Goal: Task Accomplishment & Management: Complete application form

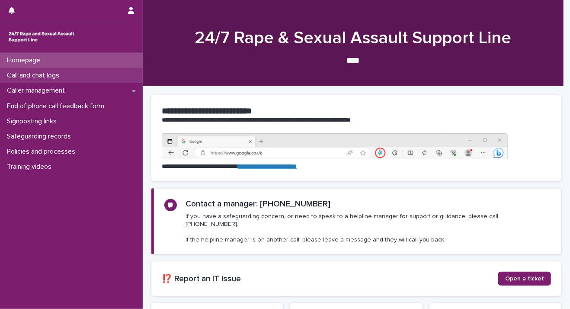
click at [68, 75] on div "Call and chat logs" at bounding box center [71, 75] width 143 height 15
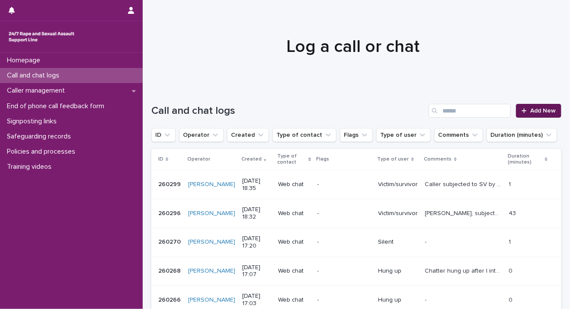
click at [314, 109] on span "Add New" at bounding box center [543, 111] width 26 height 6
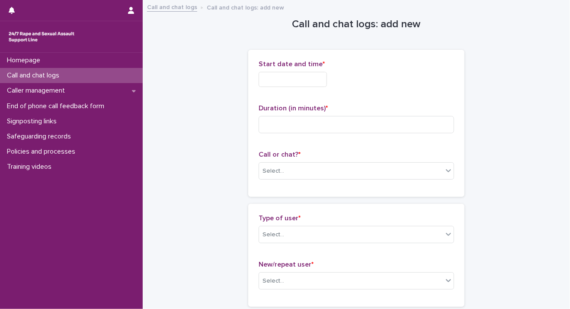
click at [261, 81] on input "text" at bounding box center [293, 79] width 68 height 15
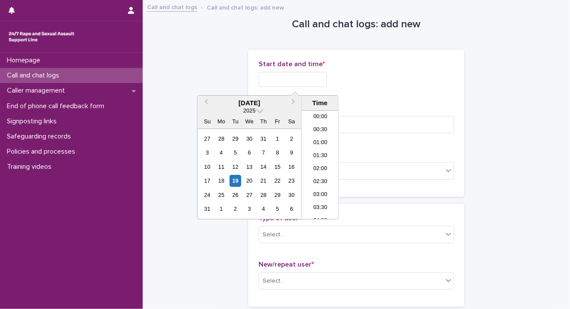
scroll to position [458, 0]
click at [237, 180] on div "19" at bounding box center [236, 181] width 12 height 12
drag, startPoint x: 288, startPoint y: 79, endPoint x: 339, endPoint y: 77, distance: 50.7
click at [314, 77] on div "**********" at bounding box center [357, 79] width 196 height 15
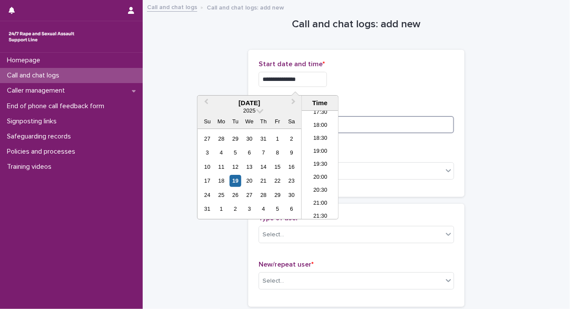
click at [314, 123] on input at bounding box center [357, 124] width 196 height 17
drag, startPoint x: 288, startPoint y: 78, endPoint x: 337, endPoint y: 77, distance: 48.9
click at [314, 78] on input "**********" at bounding box center [293, 79] width 68 height 15
type input "**********"
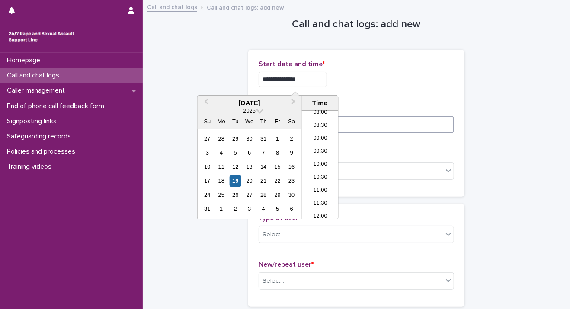
click at [314, 116] on input at bounding box center [357, 124] width 196 height 17
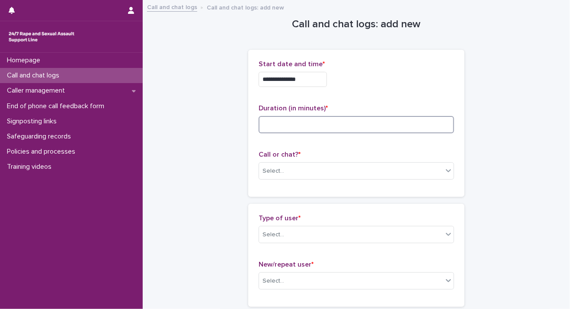
type input "*"
type input "**"
click at [314, 170] on div "Select..." at bounding box center [351, 171] width 184 height 14
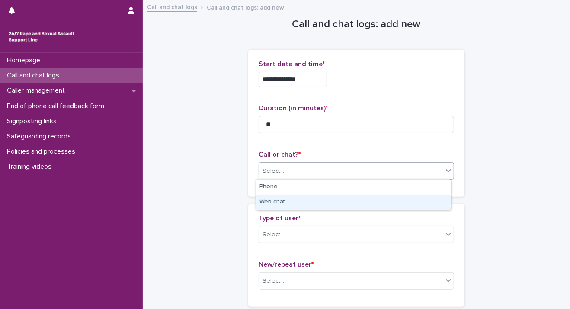
click at [314, 199] on div "Web chat" at bounding box center [353, 202] width 195 height 15
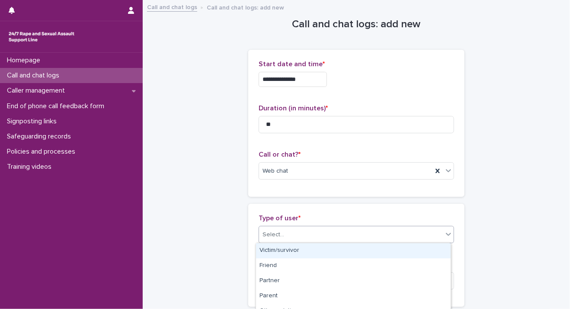
click at [314, 231] on icon at bounding box center [448, 234] width 9 height 9
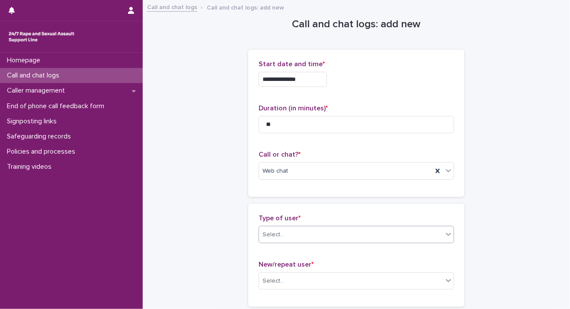
click at [314, 233] on icon at bounding box center [448, 234] width 5 height 3
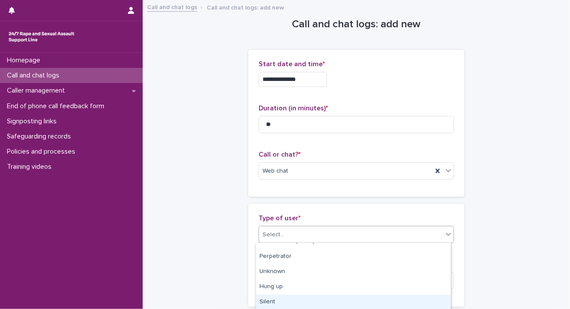
click at [314, 298] on div "Silent" at bounding box center [353, 302] width 195 height 15
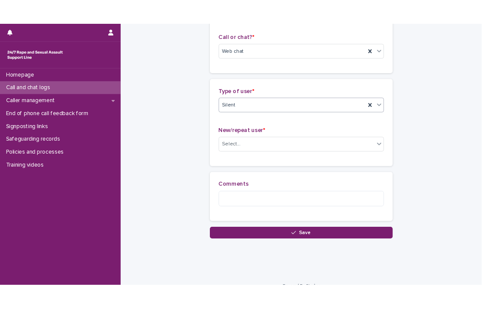
scroll to position [151, 0]
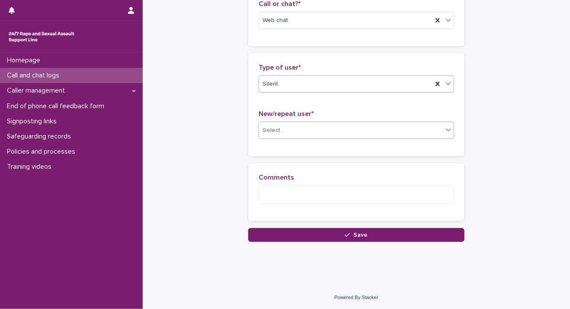
click at [314, 129] on icon at bounding box center [448, 130] width 5 height 3
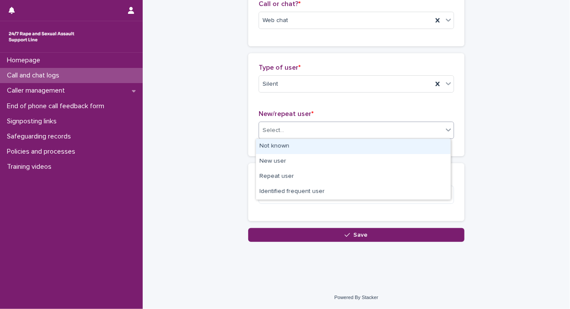
click at [314, 144] on div "Not known" at bounding box center [353, 146] width 195 height 15
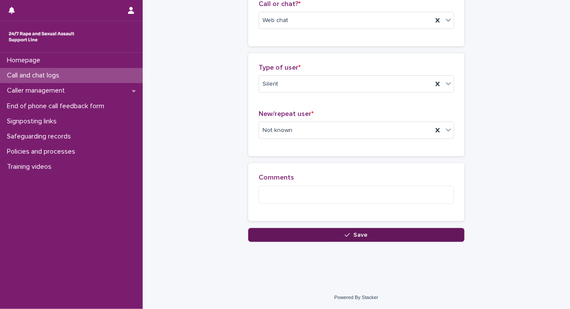
click at [314, 236] on button "Save" at bounding box center [356, 235] width 216 height 14
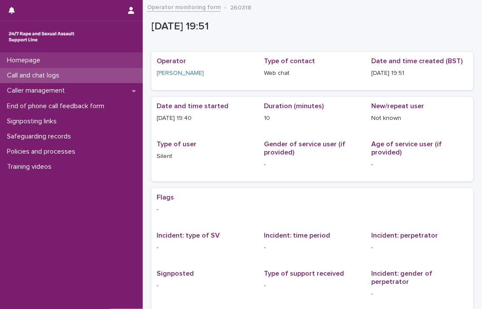
click at [56, 64] on div "Homepage" at bounding box center [71, 60] width 143 height 15
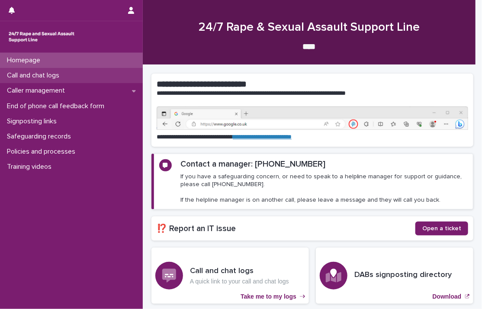
click at [57, 75] on p "Call and chat logs" at bounding box center [34, 75] width 63 height 8
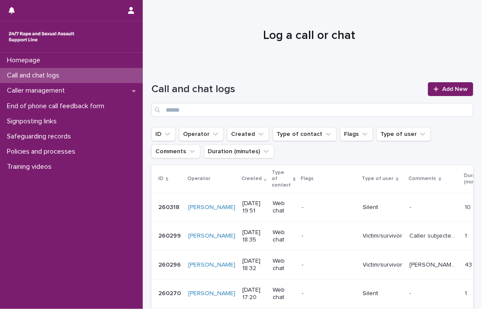
click at [185, 10] on div at bounding box center [309, 32] width 333 height 65
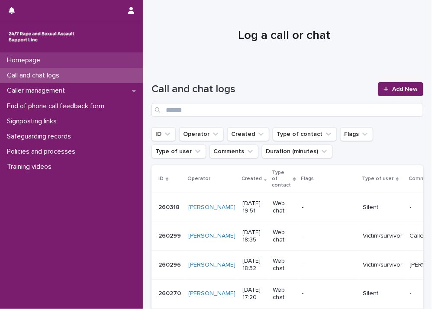
click at [8, 64] on p "Homepage" at bounding box center [25, 60] width 44 height 8
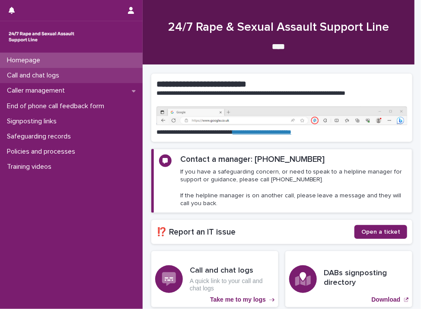
click at [69, 78] on div "Call and chat logs" at bounding box center [71, 75] width 143 height 15
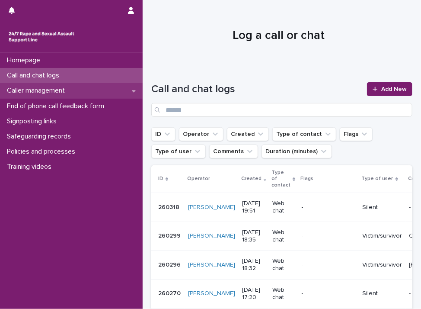
click at [14, 89] on p "Caller management" at bounding box center [37, 91] width 68 height 8
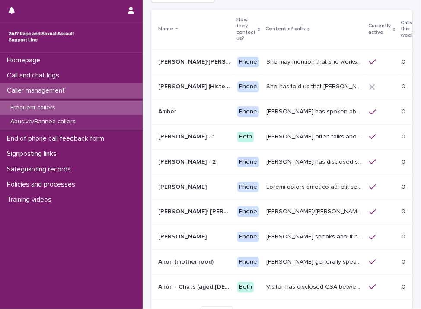
scroll to position [92, 0]
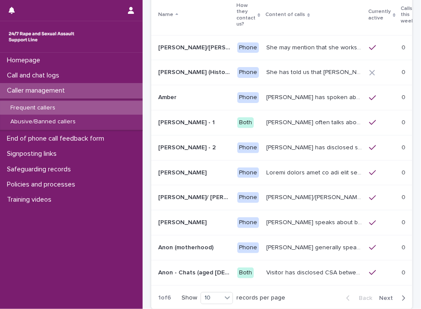
click at [314, 295] on span "Next" at bounding box center [388, 298] width 19 height 6
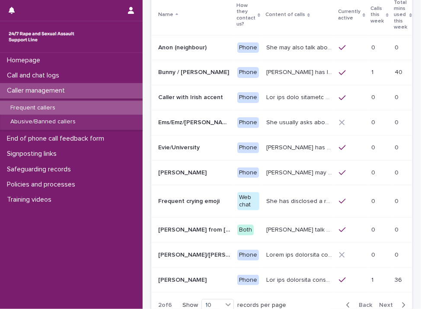
scroll to position [95, 0]
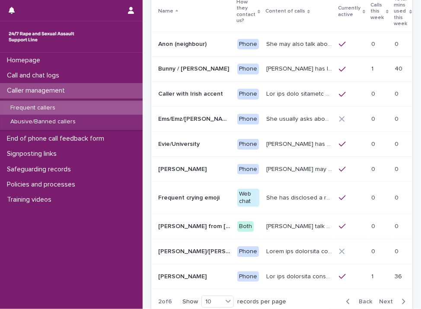
click at [314, 298] on span "Next" at bounding box center [388, 301] width 19 height 6
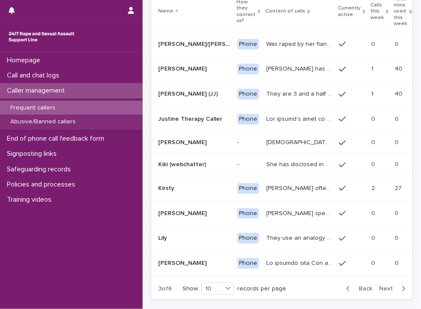
scroll to position [92, 0]
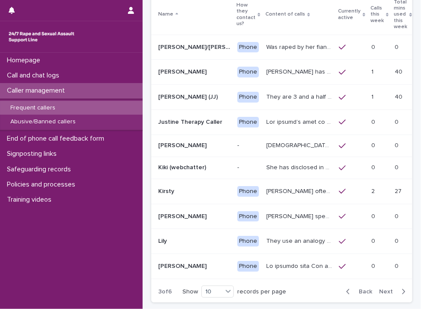
click at [302, 190] on p "[PERSON_NAME] often talks about experiencing sexual violence by a family friend…" at bounding box center [299, 190] width 67 height 9
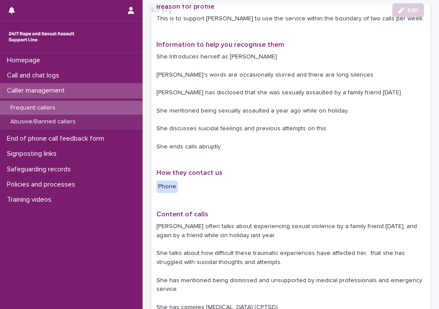
scroll to position [119, 0]
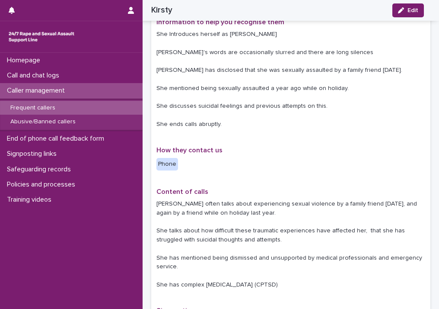
click at [39, 108] on p "Frequent callers" at bounding box center [32, 107] width 59 height 7
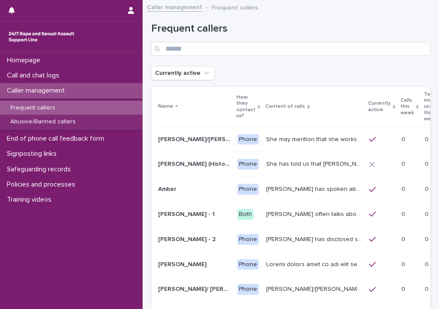
drag, startPoint x: 431, startPoint y: 185, endPoint x: 435, endPoint y: 205, distance: 19.8
click at [314, 205] on div "Homepage Call and chat logs Caller management Frequent callers Abusive/Banned c…" at bounding box center [219, 154] width 439 height 309
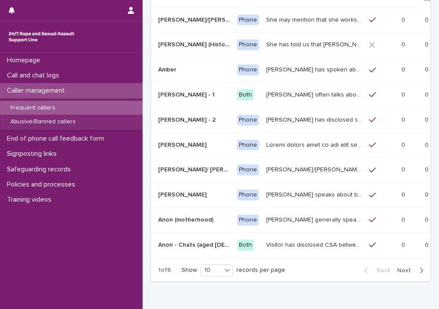
click at [314, 267] on span "Next" at bounding box center [406, 270] width 19 height 6
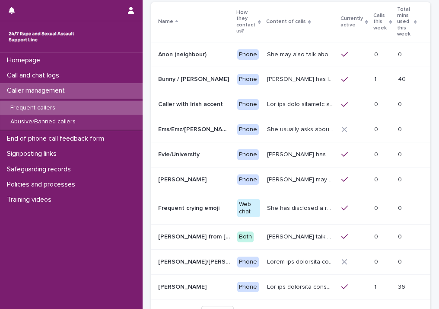
scroll to position [137, 0]
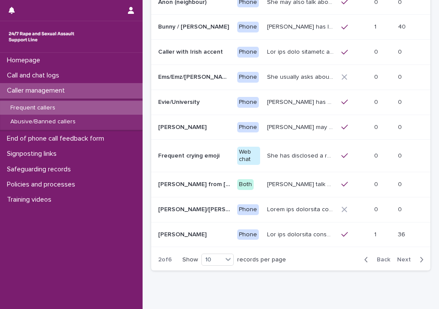
click at [314, 256] on span "Next" at bounding box center [406, 259] width 19 height 6
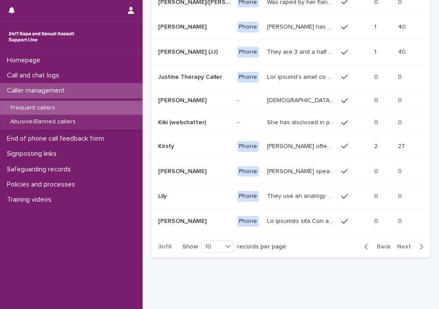
click at [194, 144] on p at bounding box center [194, 146] width 72 height 7
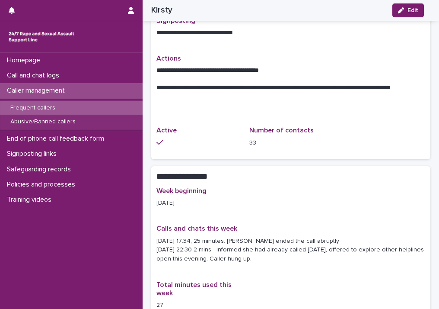
scroll to position [390, 0]
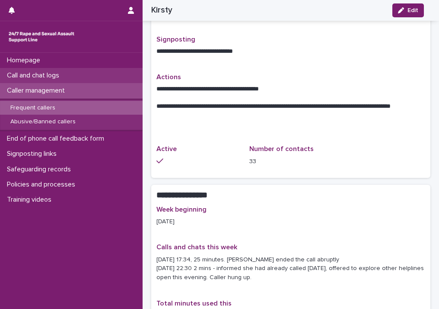
click at [47, 69] on div "Call and chat logs" at bounding box center [71, 75] width 143 height 15
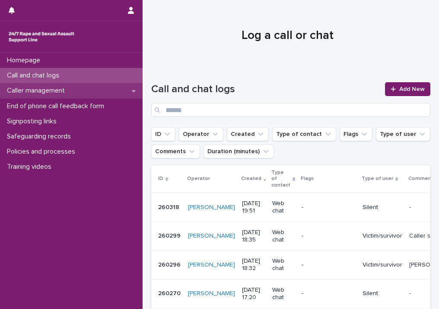
click at [45, 90] on p "Caller management" at bounding box center [37, 91] width 68 height 8
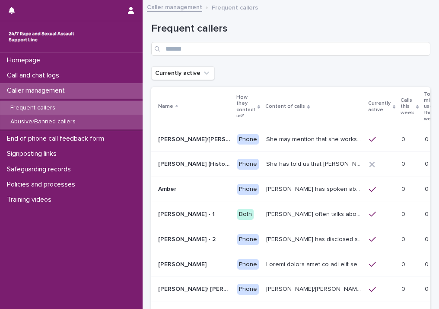
click at [55, 125] on p "Abusive/Banned callers" at bounding box center [42, 121] width 79 height 7
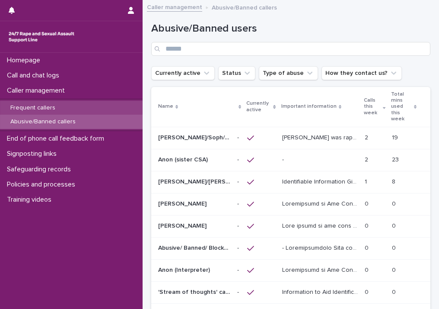
click at [53, 110] on p "Frequent callers" at bounding box center [32, 107] width 59 height 7
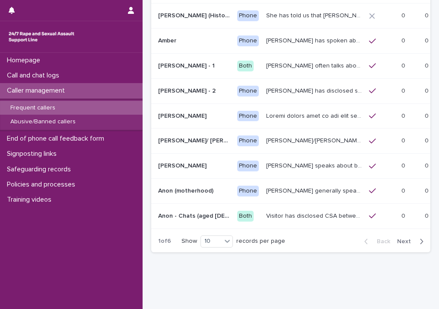
scroll to position [152, 0]
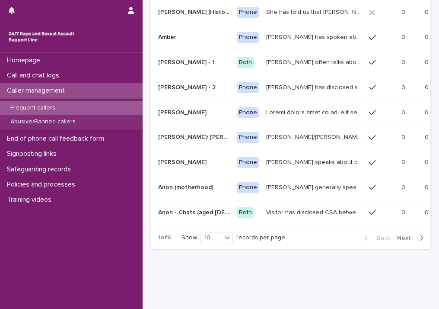
click at [314, 235] on span "Next" at bounding box center [406, 238] width 19 height 6
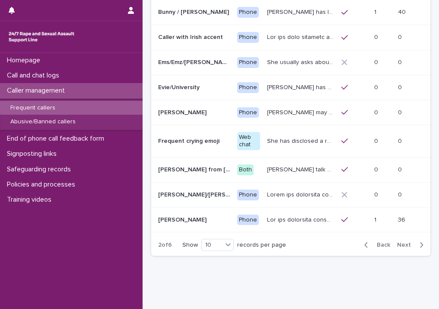
scroll to position [155, 0]
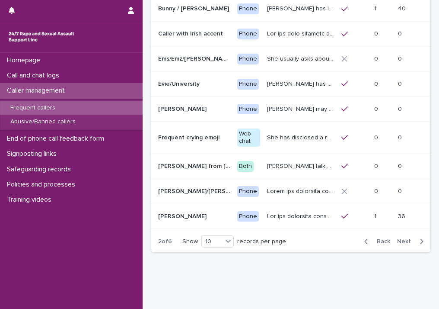
click at [314, 238] on span "Next" at bounding box center [406, 241] width 19 height 6
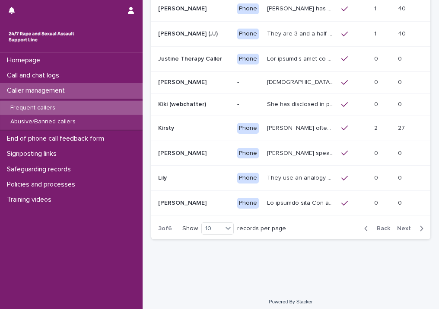
click at [276, 127] on p "[PERSON_NAME] often talks about experiencing sexual violence by a family friend…" at bounding box center [301, 127] width 69 height 9
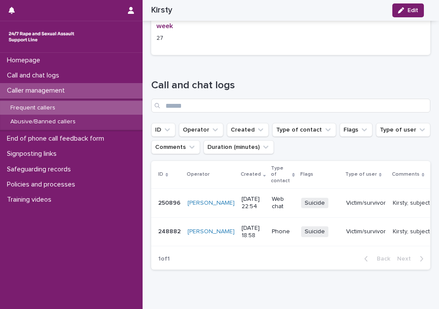
scroll to position [698, 0]
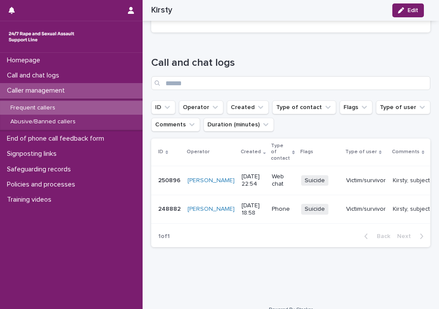
click at [314, 184] on p "Victim/survivor" at bounding box center [366, 180] width 40 height 7
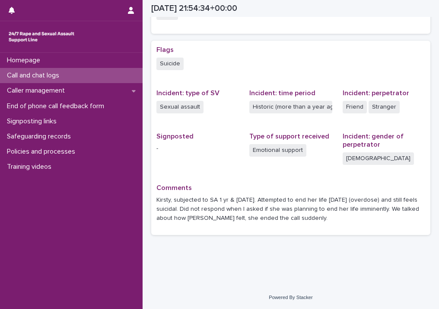
scroll to position [206, 0]
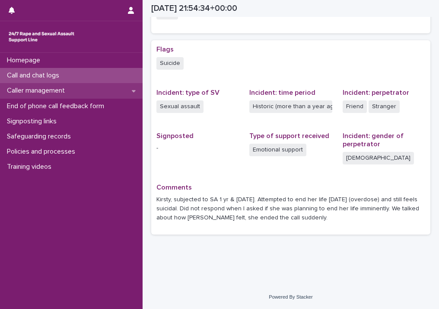
click at [45, 90] on p "Caller management" at bounding box center [37, 91] width 68 height 8
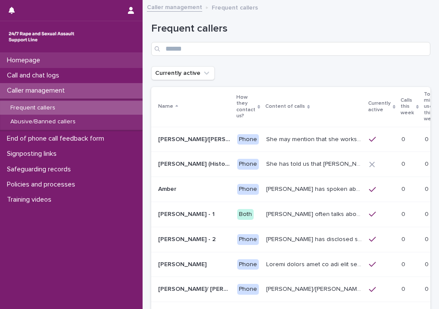
click at [90, 60] on div "Homepage" at bounding box center [71, 60] width 143 height 15
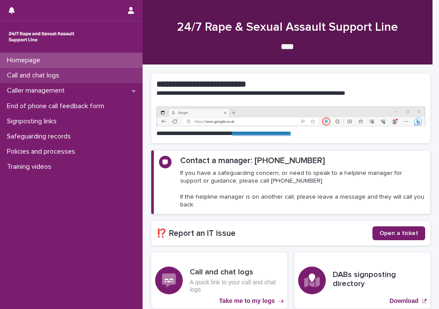
click at [85, 77] on div "Call and chat logs" at bounding box center [71, 75] width 143 height 15
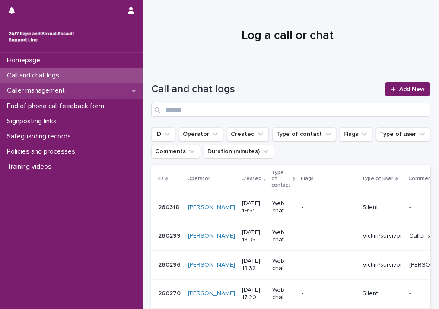
click at [61, 91] on p "Caller management" at bounding box center [37, 91] width 68 height 8
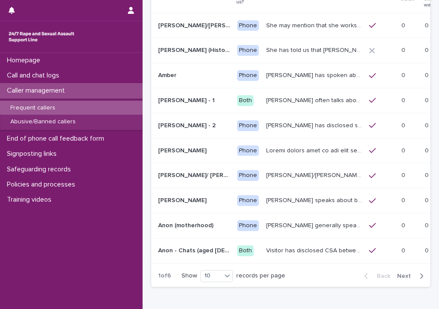
scroll to position [114, 0]
click at [314, 272] on span "Next" at bounding box center [406, 275] width 19 height 6
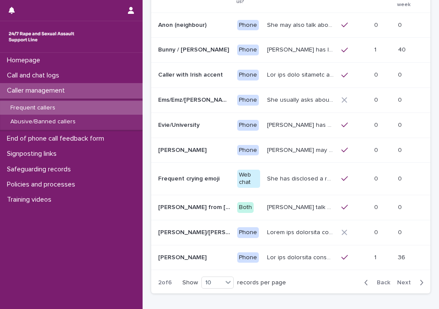
scroll to position [118, 0]
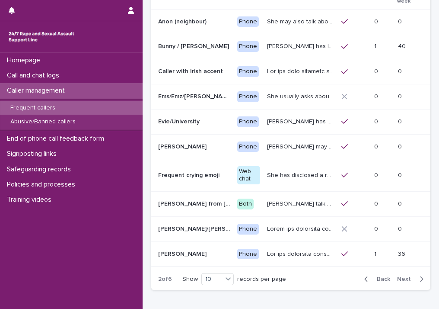
click at [314, 276] on span "Next" at bounding box center [406, 279] width 19 height 6
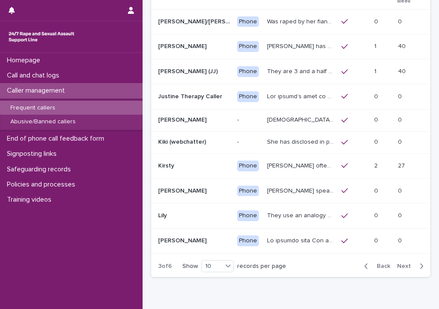
click at [312, 169] on div "[PERSON_NAME] often talks about experiencing sexual violence by a family friend…" at bounding box center [300, 166] width 67 height 14
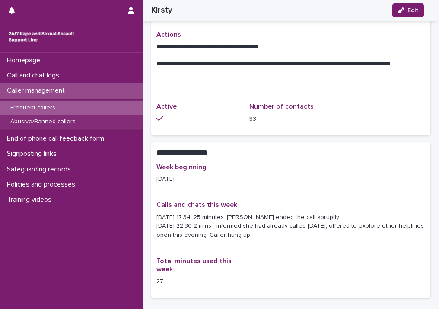
scroll to position [443, 0]
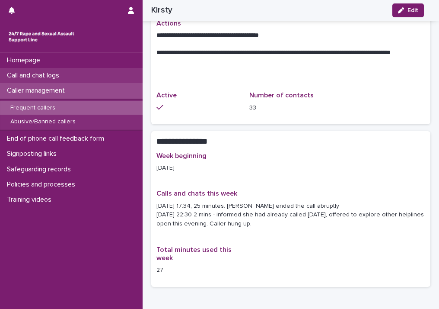
click at [50, 76] on p "Call and chat logs" at bounding box center [34, 75] width 63 height 8
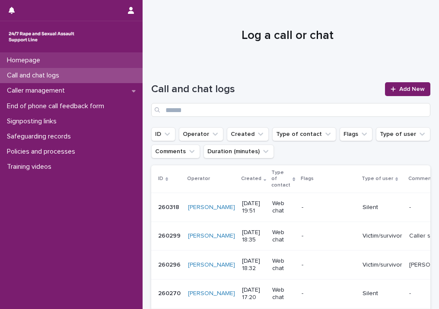
click at [35, 55] on div "Homepage" at bounding box center [71, 60] width 143 height 15
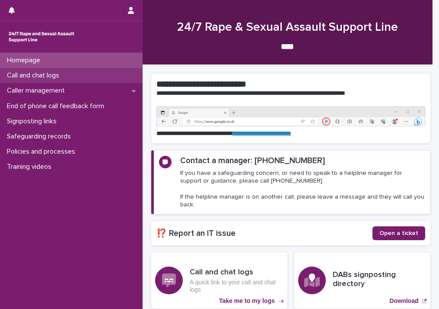
click at [38, 78] on p "Call and chat logs" at bounding box center [34, 75] width 63 height 8
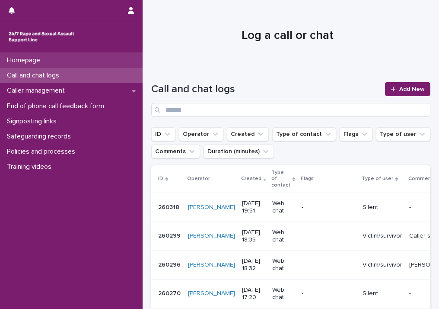
click at [62, 63] on div "Homepage" at bounding box center [71, 60] width 143 height 15
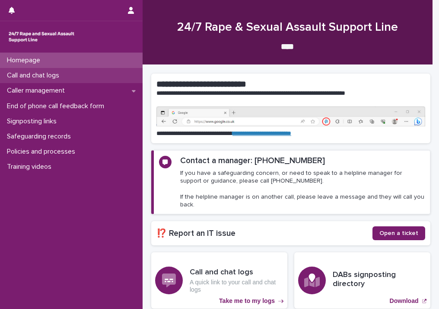
click at [64, 77] on p "Call and chat logs" at bounding box center [34, 75] width 63 height 8
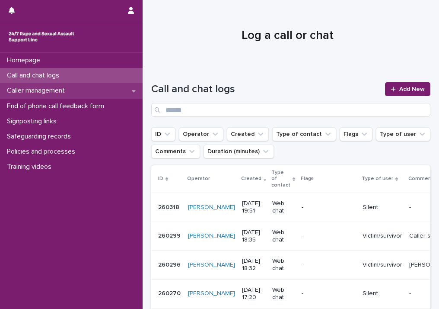
click at [38, 90] on p "Caller management" at bounding box center [37, 91] width 68 height 8
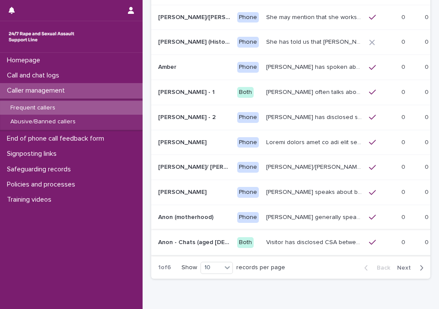
scroll to position [122, 0]
click at [314, 264] on span "Next" at bounding box center [406, 267] width 19 height 6
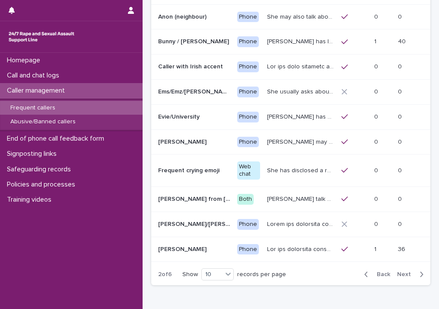
scroll to position [126, 0]
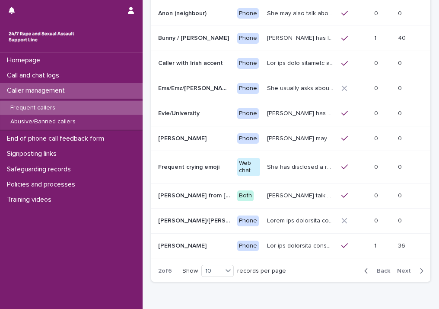
click at [314, 268] on span "Next" at bounding box center [406, 271] width 19 height 6
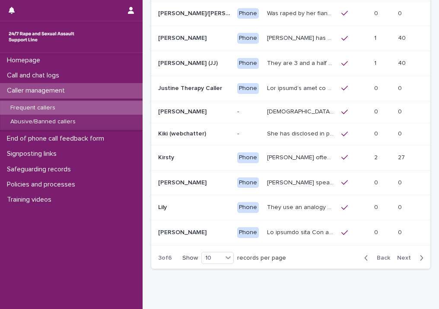
click at [310, 156] on p "[PERSON_NAME] often talks about experiencing sexual violence by a family friend…" at bounding box center [301, 156] width 69 height 9
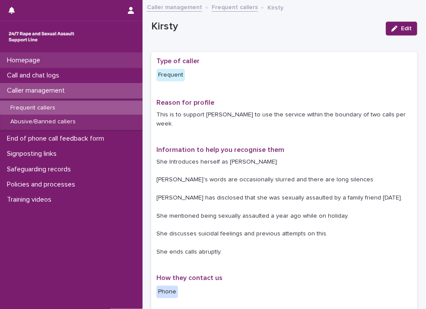
click at [52, 61] on div "Homepage" at bounding box center [71, 60] width 143 height 15
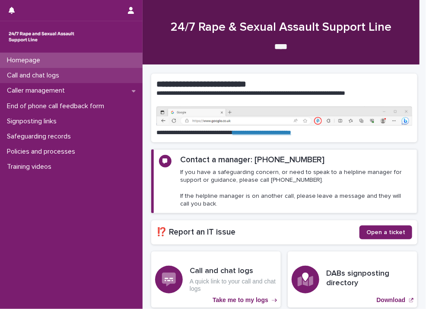
click at [52, 72] on p "Call and chat logs" at bounding box center [34, 75] width 63 height 8
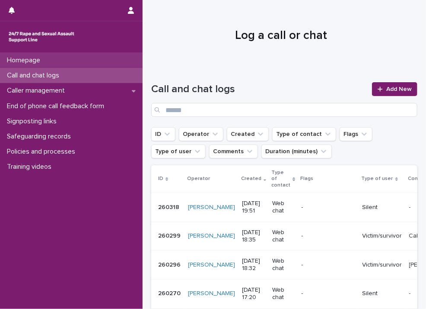
click at [52, 61] on div "Homepage" at bounding box center [71, 60] width 143 height 15
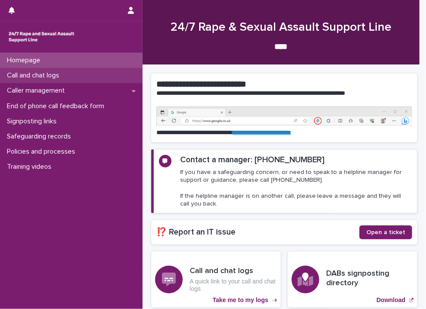
click at [47, 75] on p "Call and chat logs" at bounding box center [34, 75] width 63 height 8
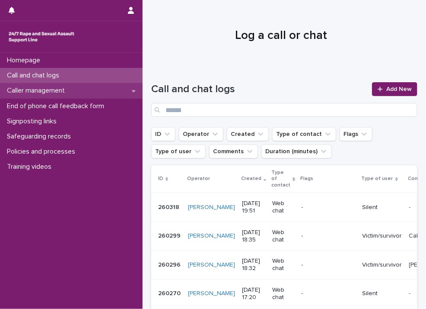
click at [48, 90] on p "Caller management" at bounding box center [37, 91] width 68 height 8
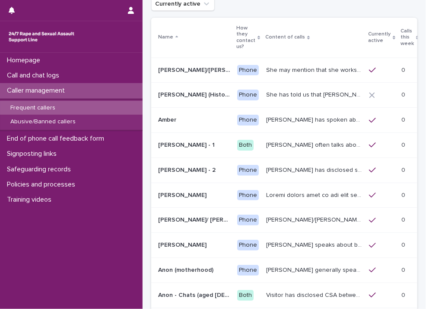
scroll to position [85, 0]
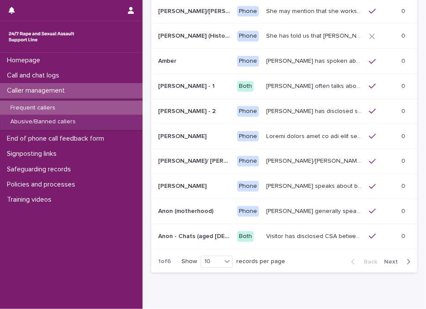
click at [314, 261] on span "Next" at bounding box center [394, 262] width 19 height 6
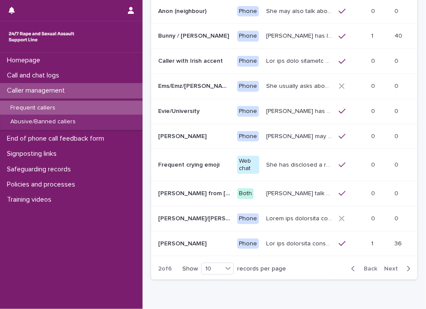
scroll to position [131, 0]
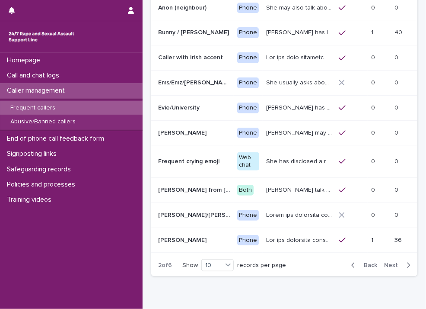
click at [314, 262] on span "Next" at bounding box center [394, 265] width 19 height 6
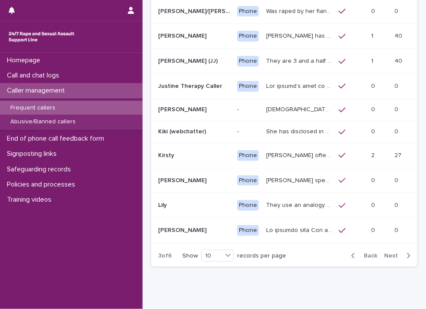
click at [301, 153] on p "[PERSON_NAME] often talks about experiencing sexual violence by a family friend…" at bounding box center [299, 154] width 67 height 9
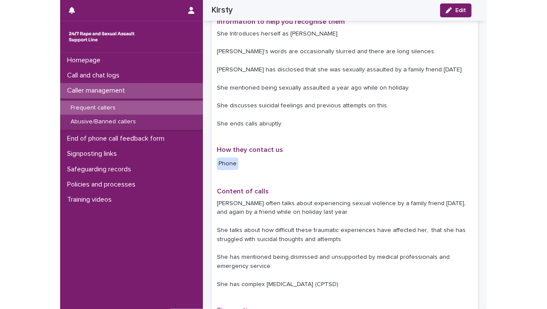
scroll to position [216, 0]
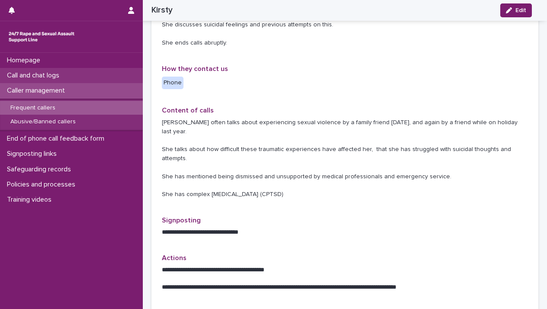
click at [47, 72] on p "Call and chat logs" at bounding box center [34, 75] width 63 height 8
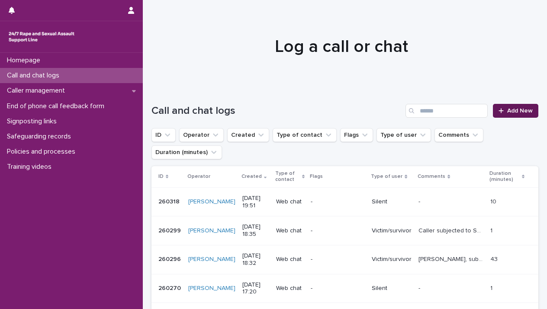
click at [314, 110] on span "Add New" at bounding box center [520, 111] width 26 height 6
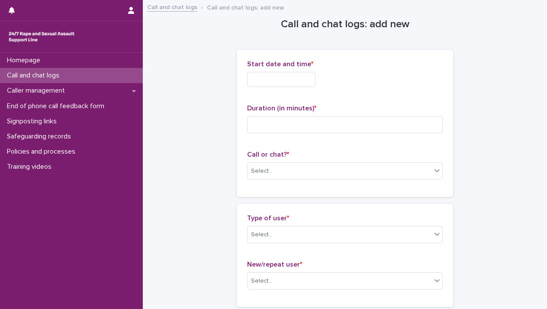
click at [310, 75] on input "text" at bounding box center [281, 79] width 68 height 15
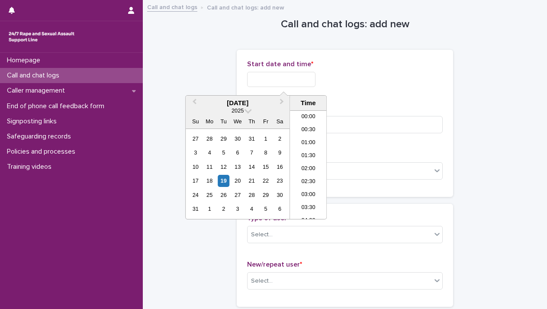
scroll to position [471, 0]
click at [223, 179] on div "19" at bounding box center [224, 181] width 12 height 12
drag, startPoint x: 276, startPoint y: 77, endPoint x: 333, endPoint y: 81, distance: 57.2
click at [314, 81] on div "**********" at bounding box center [345, 79] width 196 height 15
type input "**********"
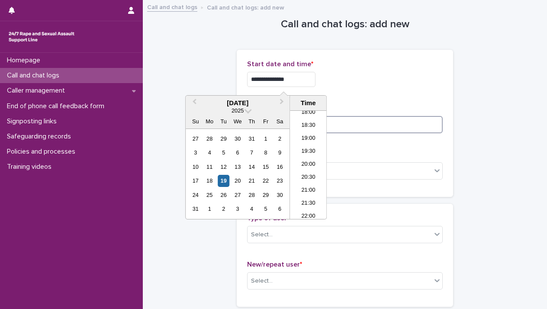
click at [314, 127] on input at bounding box center [345, 124] width 196 height 17
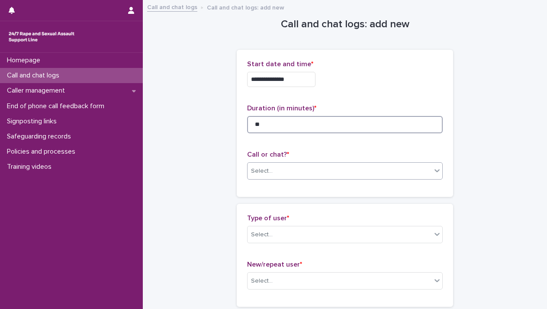
type input "**"
click at [314, 170] on div at bounding box center [437, 171] width 10 height 16
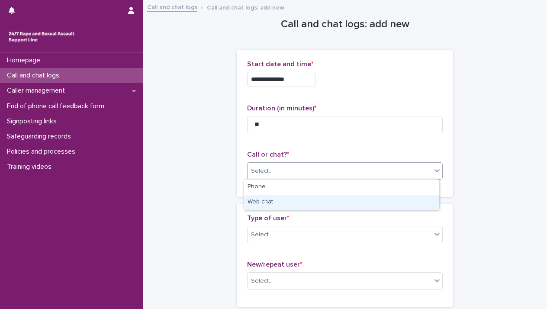
click at [314, 199] on div "Web chat" at bounding box center [341, 202] width 195 height 15
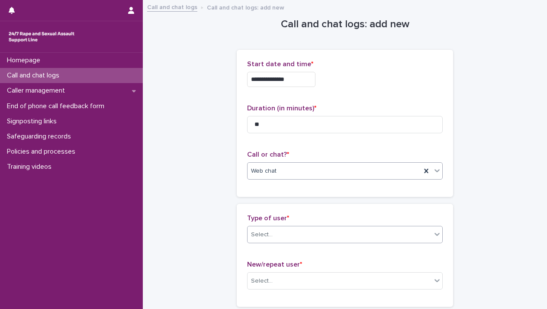
click at [314, 231] on icon at bounding box center [437, 234] width 9 height 9
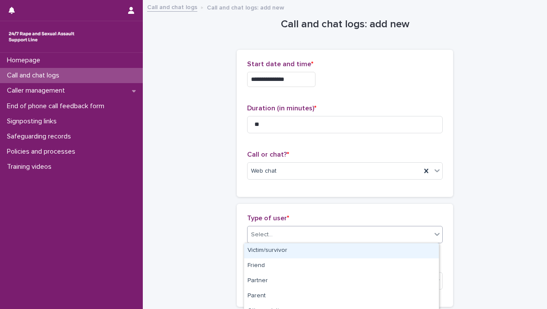
click at [314, 251] on div "Victim/survivor" at bounding box center [341, 250] width 195 height 15
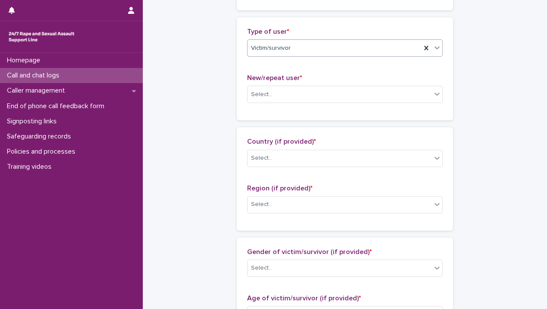
scroll to position [188, 0]
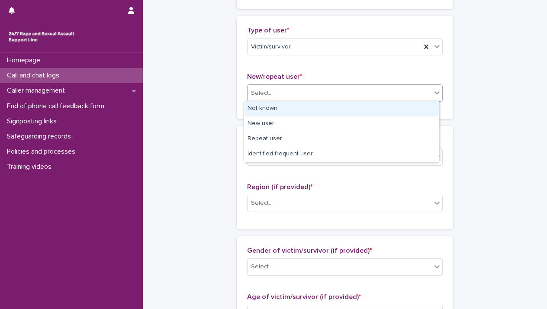
click at [314, 96] on div "Select..." at bounding box center [345, 92] width 196 height 17
click at [314, 112] on div "Not known" at bounding box center [341, 108] width 195 height 15
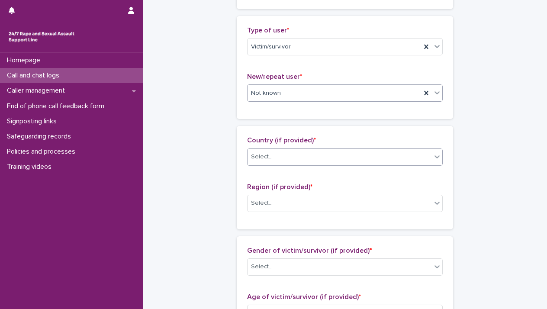
click at [314, 157] on icon at bounding box center [437, 156] width 9 height 9
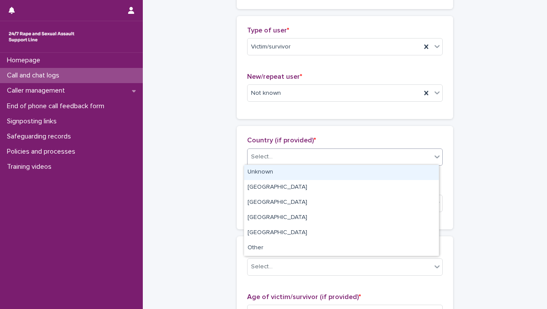
click at [314, 176] on div "Unknown" at bounding box center [341, 172] width 195 height 15
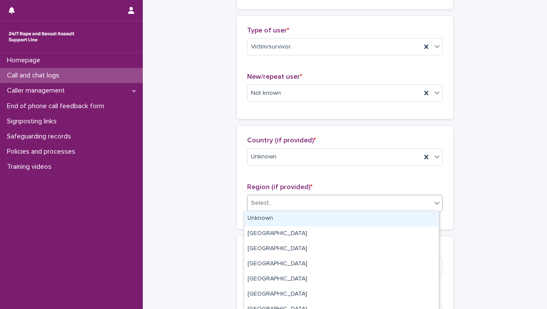
click at [314, 204] on div at bounding box center [437, 203] width 10 height 16
click at [314, 219] on div "Unknown" at bounding box center [341, 218] width 195 height 15
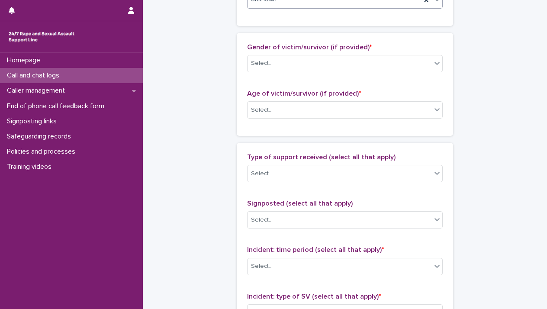
scroll to position [414, 0]
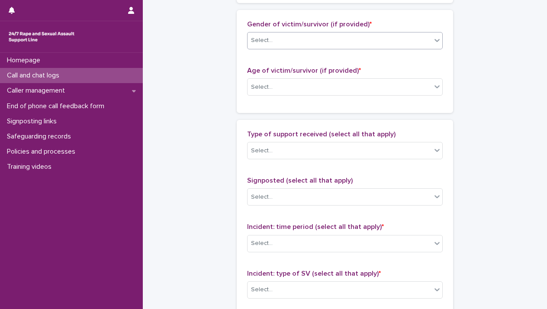
click at [314, 37] on div "Select..." at bounding box center [339, 40] width 184 height 14
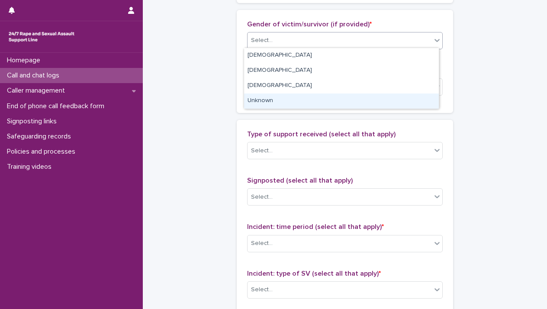
click at [314, 101] on div "Unknown" at bounding box center [341, 100] width 195 height 15
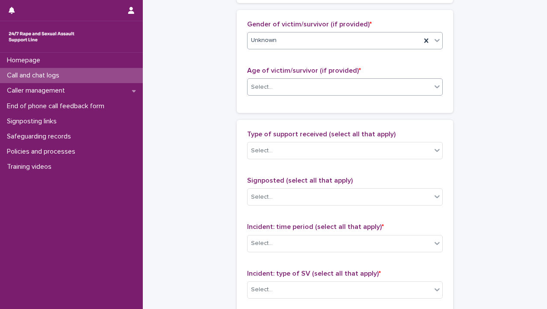
click at [314, 83] on icon at bounding box center [437, 86] width 9 height 9
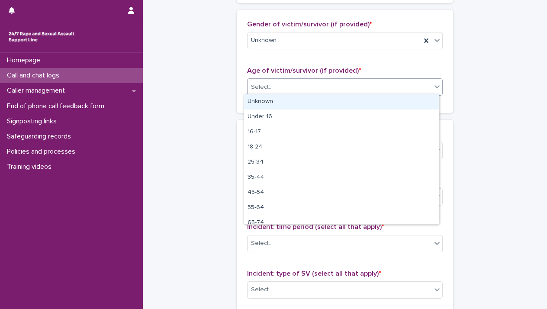
click at [314, 109] on div "Unknown" at bounding box center [341, 101] width 195 height 15
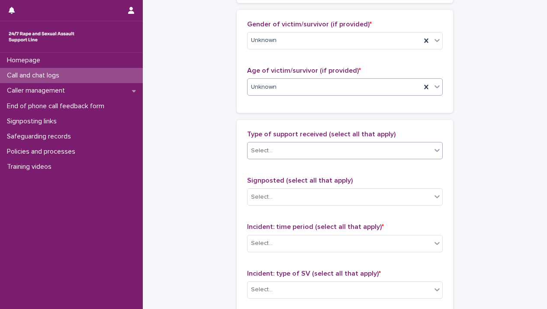
click at [314, 154] on div at bounding box center [437, 150] width 10 height 16
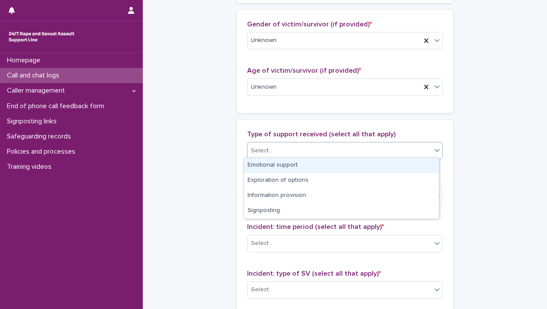
click at [314, 169] on div "Emotional support" at bounding box center [341, 165] width 195 height 15
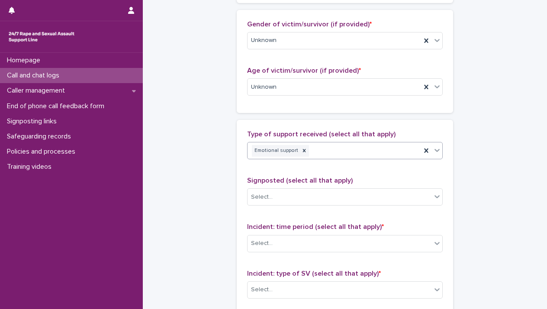
scroll to position [684, 0]
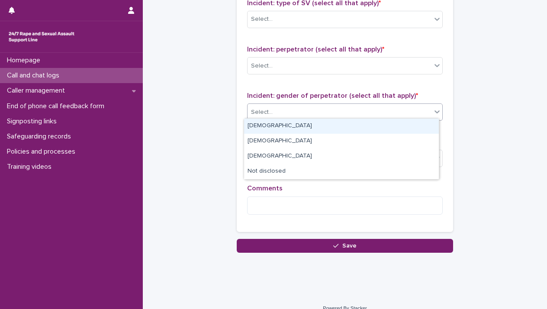
click at [314, 108] on icon at bounding box center [437, 111] width 9 height 9
click at [314, 131] on div "[DEMOGRAPHIC_DATA]" at bounding box center [341, 126] width 195 height 15
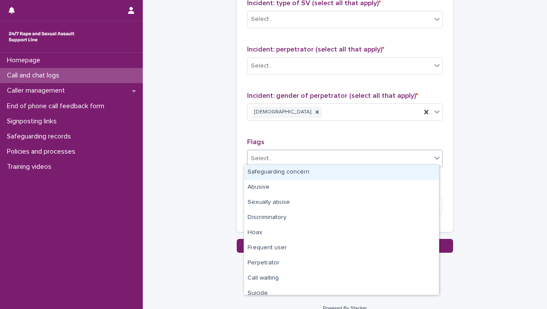
click at [314, 154] on icon at bounding box center [437, 158] width 9 height 9
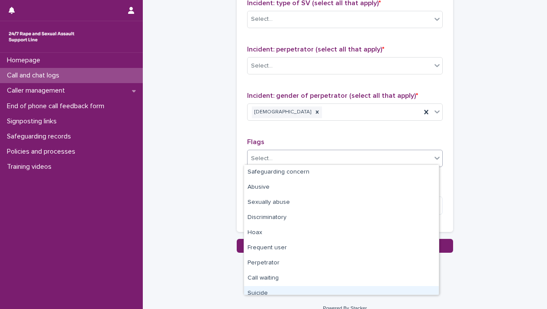
click at [314, 289] on div "Suicide" at bounding box center [341, 293] width 195 height 15
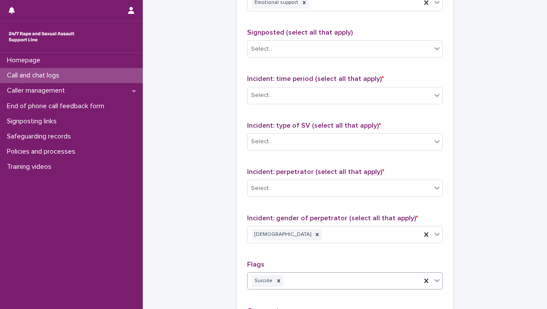
scroll to position [557, 0]
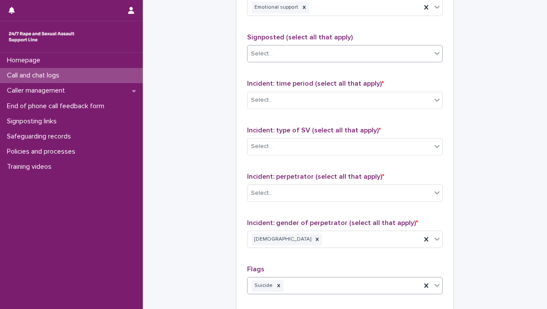
click at [314, 52] on div "Select..." at bounding box center [339, 54] width 184 height 14
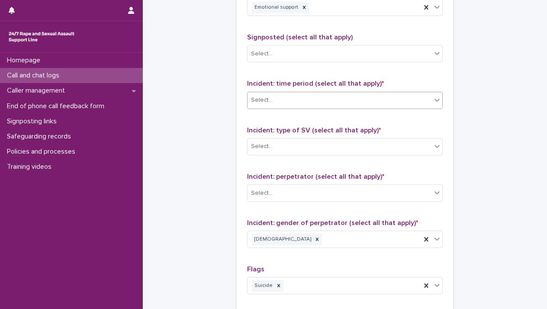
click at [314, 103] on div at bounding box center [437, 100] width 10 height 16
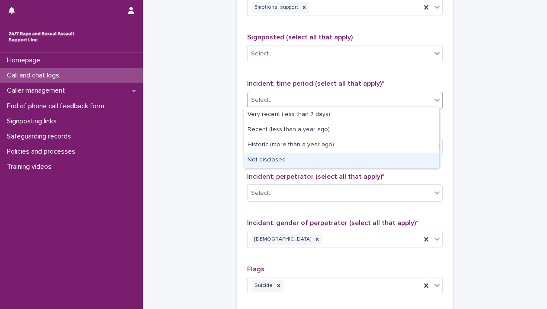
click at [314, 161] on div "Not disclosed" at bounding box center [341, 160] width 195 height 15
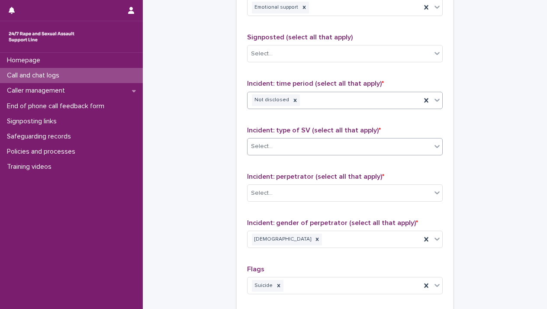
click at [314, 148] on icon at bounding box center [437, 146] width 9 height 9
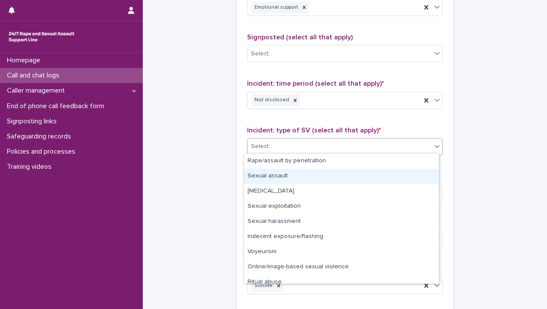
scroll to position [22, 0]
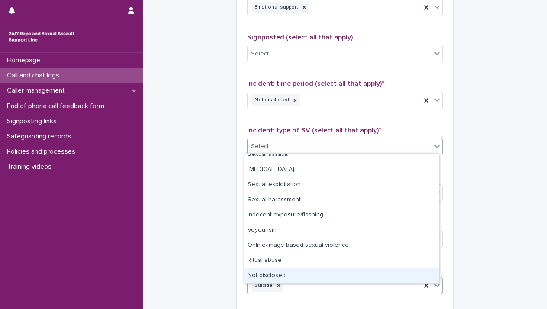
click at [314, 276] on div "Not disclosed" at bounding box center [341, 275] width 195 height 15
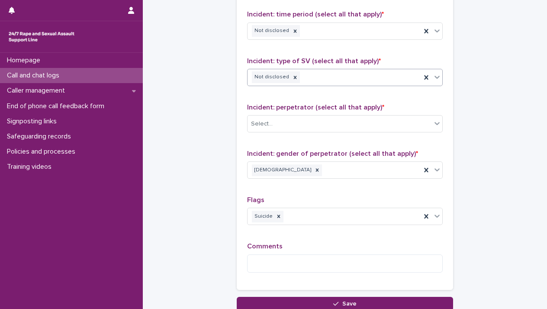
scroll to position [662, 0]
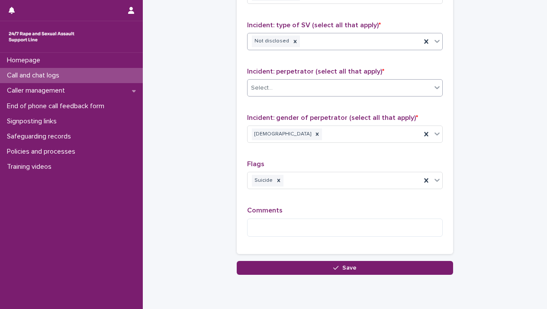
click at [314, 88] on div "Select..." at bounding box center [339, 88] width 184 height 14
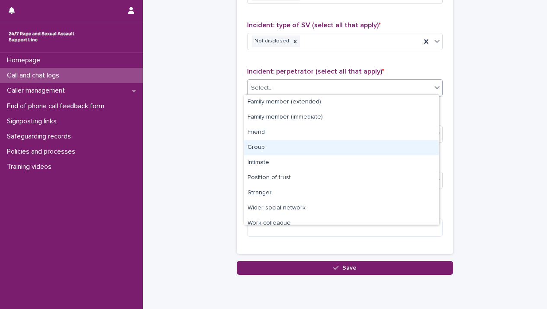
scroll to position [36, 0]
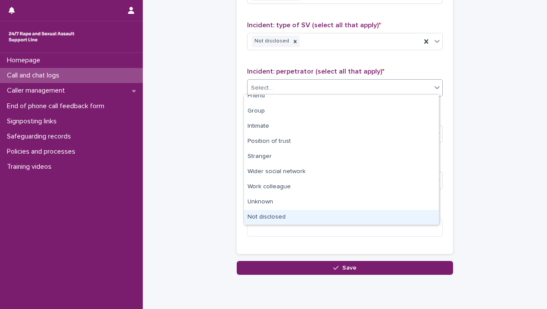
click at [314, 212] on div "Not disclosed" at bounding box center [341, 217] width 195 height 15
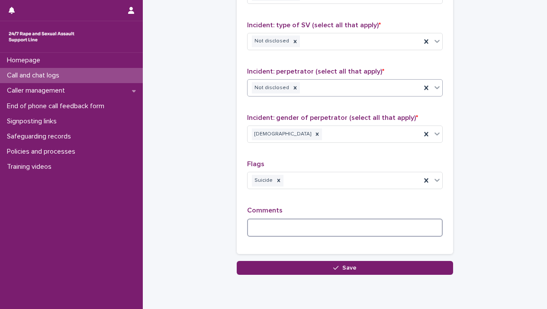
click at [314, 224] on textarea at bounding box center [345, 227] width 196 height 19
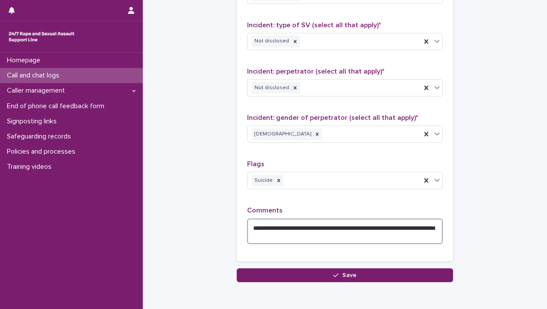
click at [314, 232] on textarea "**********" at bounding box center [345, 231] width 196 height 26
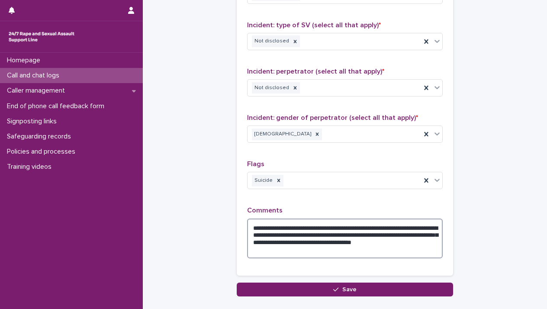
click at [314, 224] on textarea "**********" at bounding box center [345, 238] width 196 height 40
click at [258, 224] on textarea "**********" at bounding box center [345, 238] width 196 height 40
click at [305, 240] on textarea "**********" at bounding box center [345, 238] width 196 height 40
click at [266, 238] on textarea "**********" at bounding box center [345, 238] width 196 height 40
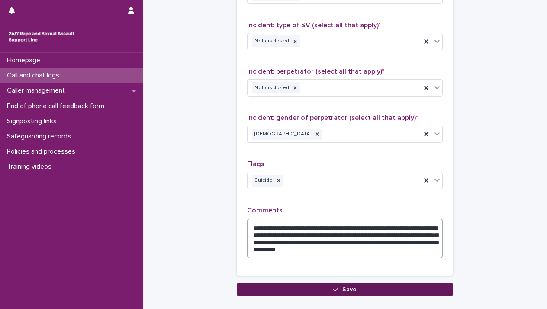
type textarea "**********"
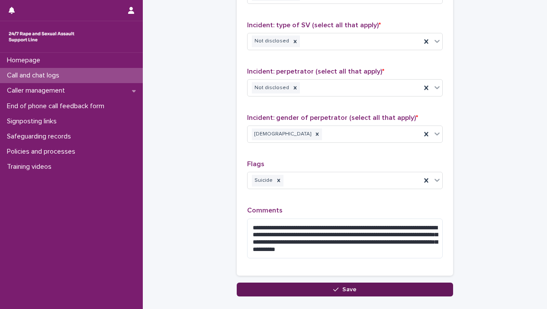
click at [314, 286] on button "Save" at bounding box center [345, 289] width 216 height 14
